Goal: Communication & Community: Answer question/provide support

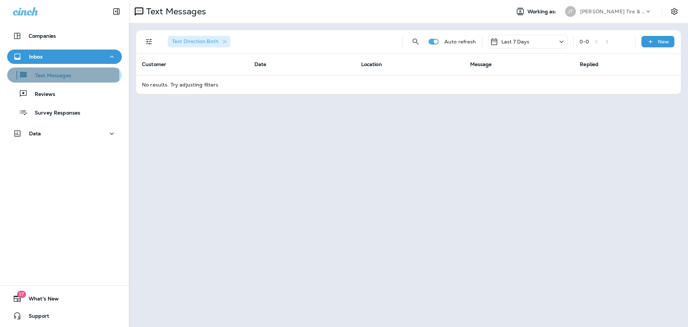
click at [48, 76] on p "Text Messages" at bounding box center [49, 75] width 43 height 7
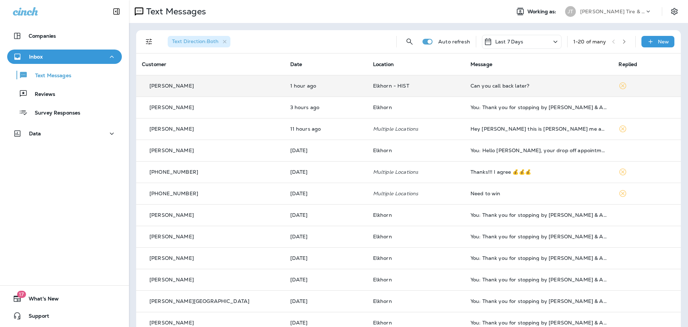
click at [471, 84] on div "Can you call back later?" at bounding box center [539, 86] width 137 height 6
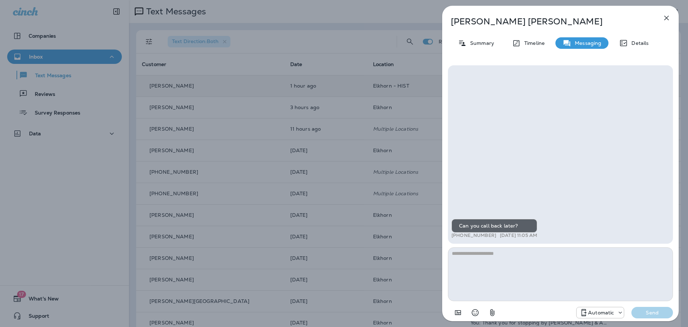
click at [483, 267] on textarea at bounding box center [560, 274] width 225 height 54
type textarea "**********"
click at [641, 309] on p "Send" at bounding box center [652, 312] width 30 height 6
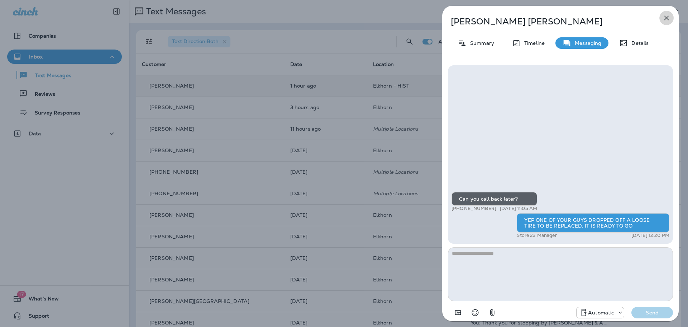
click at [667, 16] on icon "button" at bounding box center [666, 18] width 9 height 9
